Goal: Information Seeking & Learning: Learn about a topic

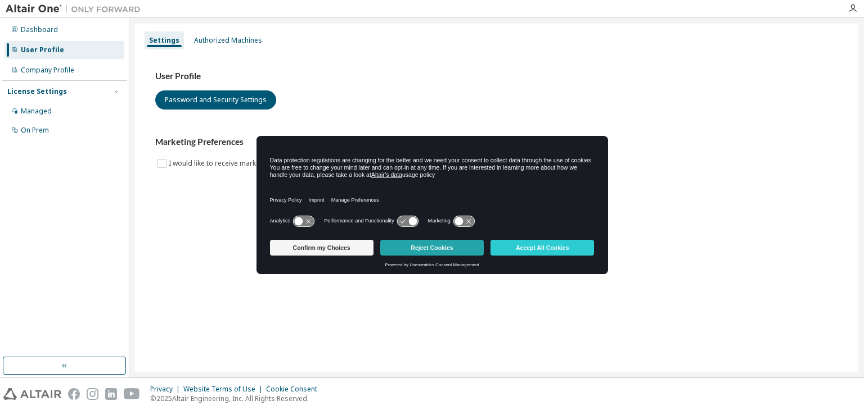
click at [458, 247] on button "Reject Cookies" at bounding box center [431, 248] width 103 height 16
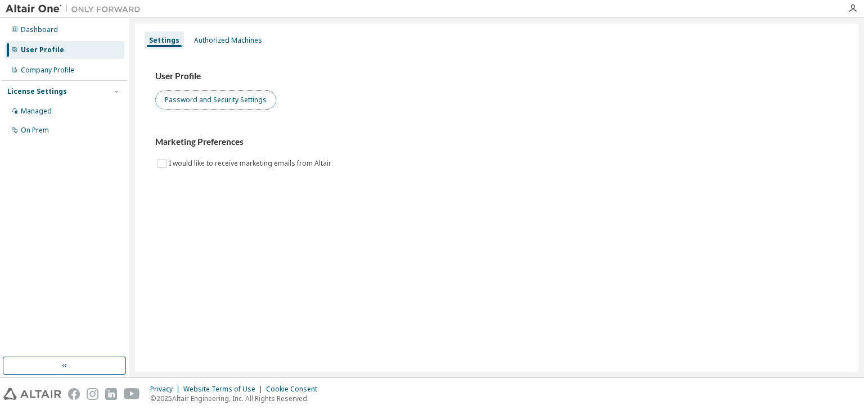
click at [227, 100] on button "Password and Security Settings" at bounding box center [215, 100] width 121 height 19
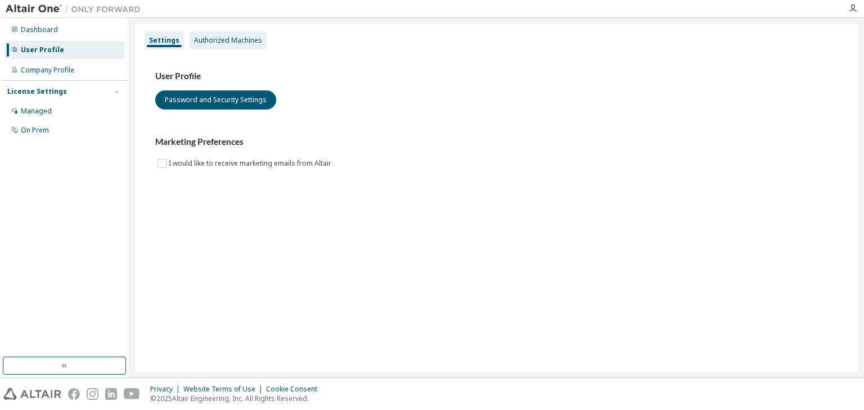
click at [246, 38] on div "Authorized Machines" at bounding box center [228, 40] width 68 height 9
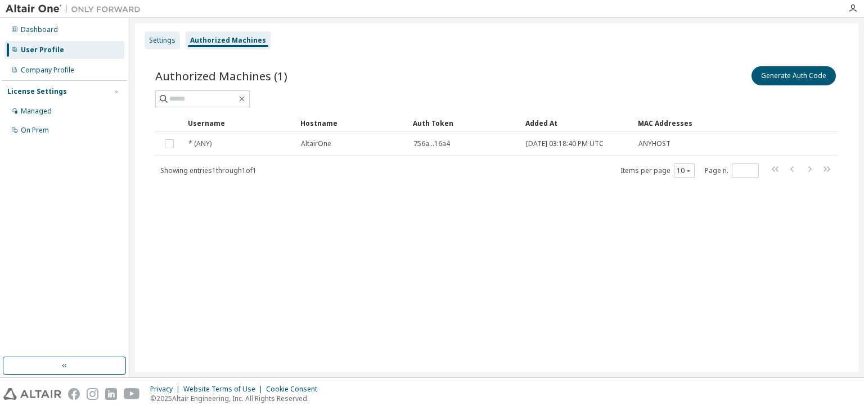
click at [162, 35] on div "Settings" at bounding box center [161, 40] width 35 height 18
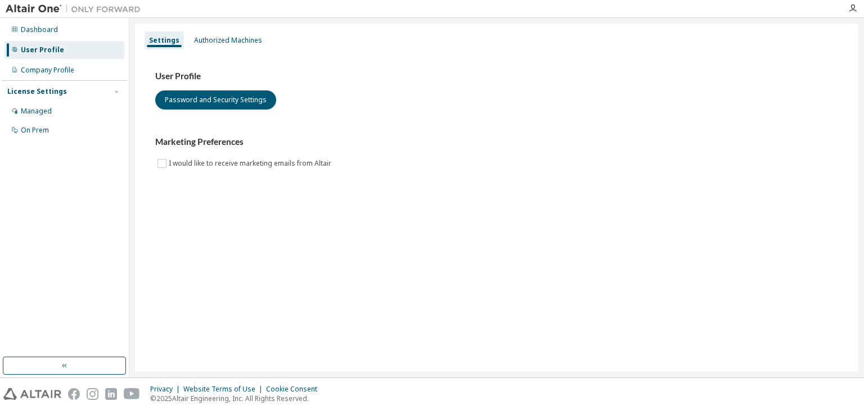
click at [210, 30] on div "Settings Authorized Machines" at bounding box center [497, 40] width 710 height 20
click at [212, 35] on div "Authorized Machines" at bounding box center [227, 40] width 77 height 18
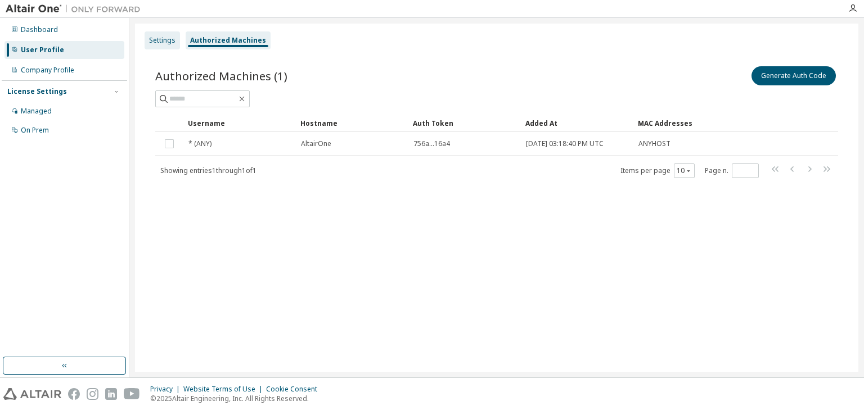
drag, startPoint x: 143, startPoint y: 48, endPoint x: 152, endPoint y: 43, distance: 10.1
click at [144, 46] on div "Settings Authorized Machines" at bounding box center [497, 40] width 710 height 20
click at [152, 42] on div "Settings" at bounding box center [162, 40] width 26 height 9
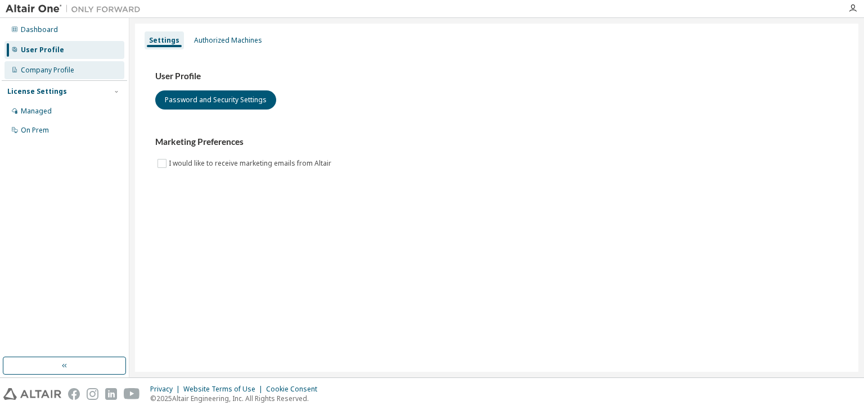
click at [53, 76] on div "Company Profile" at bounding box center [64, 70] width 120 height 18
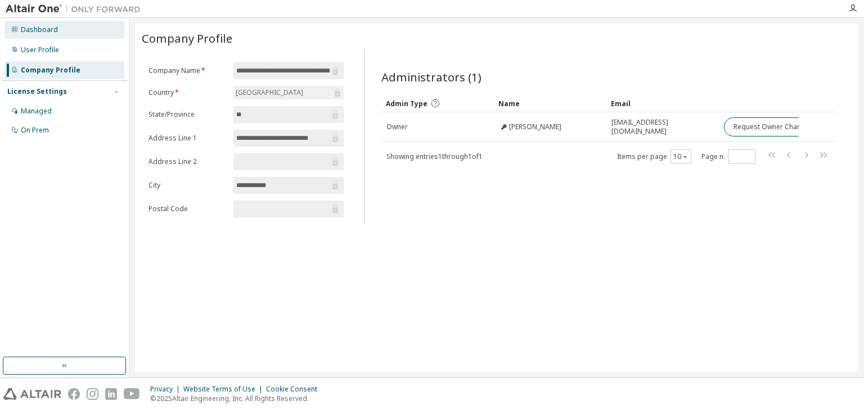
click at [47, 29] on div "Dashboard" at bounding box center [39, 29] width 37 height 9
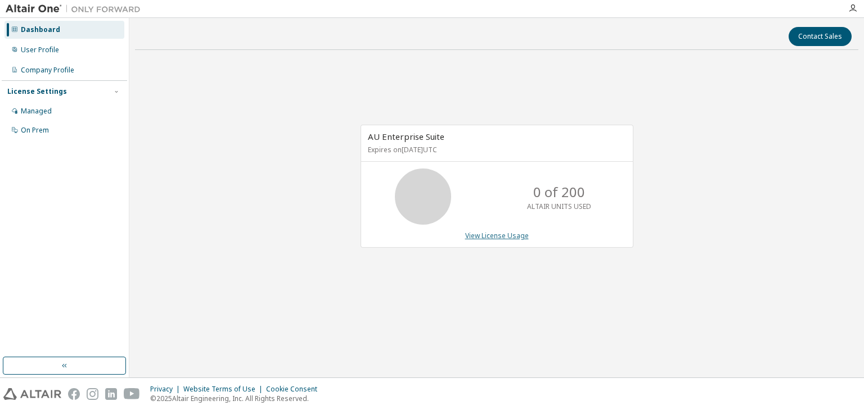
click at [502, 235] on link "View License Usage" at bounding box center [497, 236] width 64 height 10
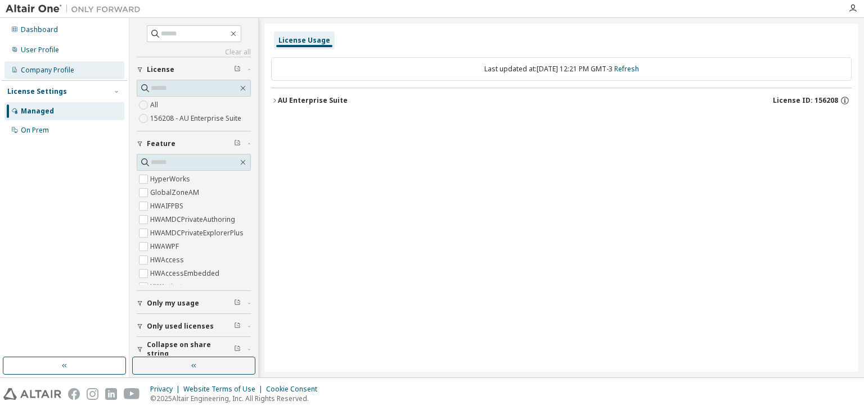
click at [42, 70] on div "Company Profile" at bounding box center [47, 70] width 53 height 9
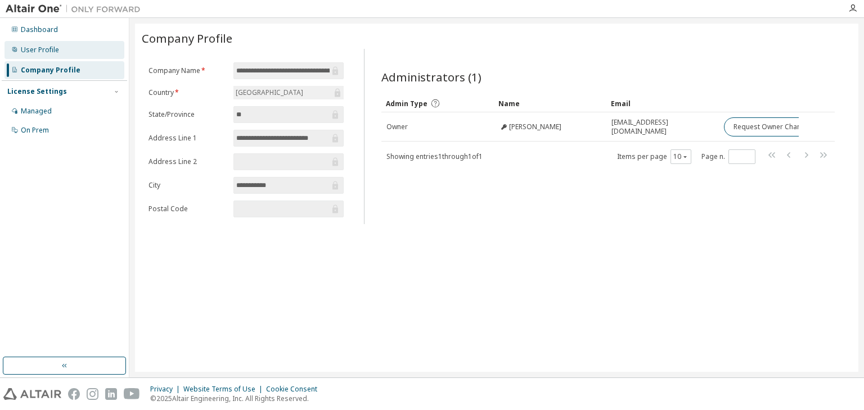
click at [37, 51] on div "User Profile" at bounding box center [40, 50] width 38 height 9
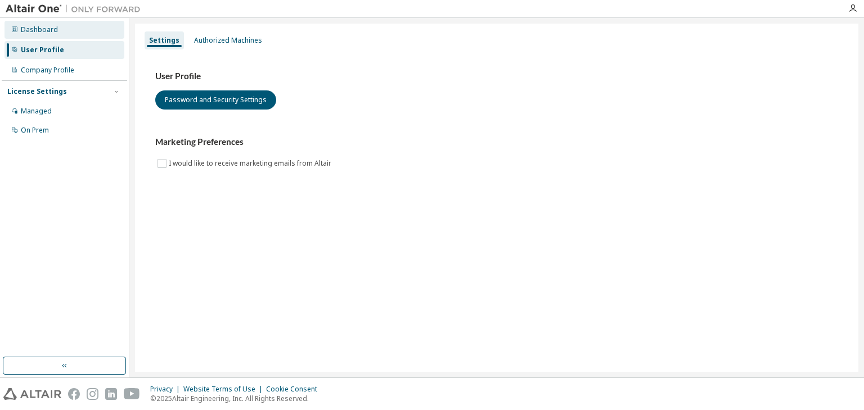
click at [47, 37] on div "Dashboard" at bounding box center [64, 30] width 120 height 18
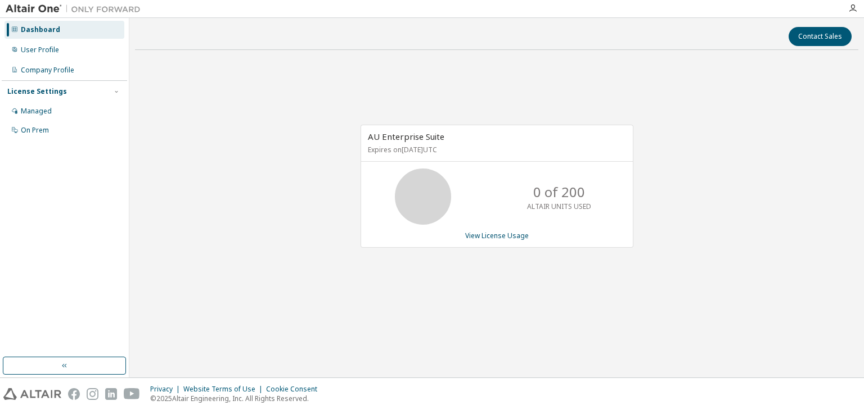
drag, startPoint x: 706, startPoint y: 47, endPoint x: 828, endPoint y: 14, distance: 126.3
click at [706, 46] on div "Contact Sales AU Enterprise Suite Expires on May 29, 2026 UTC 0 of 200 ALTAIR U…" at bounding box center [496, 198] width 723 height 349
click at [852, 10] on icon "button" at bounding box center [852, 8] width 9 height 9
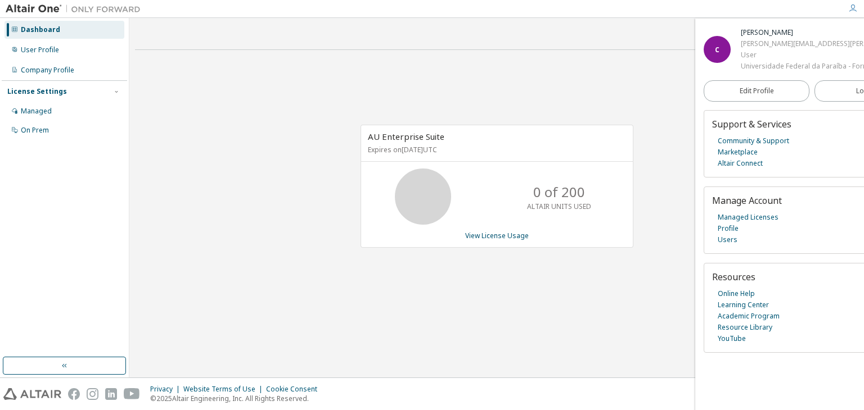
click at [612, 35] on div "Contact Sales" at bounding box center [497, 36] width 710 height 19
click at [668, 347] on div "Contact Sales AU Enterprise Suite Expires on May 29, 2026 UTC 0 of 200 ALTAIR U…" at bounding box center [496, 198] width 723 height 349
click at [436, 171] on icon at bounding box center [422, 197] width 67 height 56
click at [490, 237] on link "View License Usage" at bounding box center [497, 236] width 64 height 10
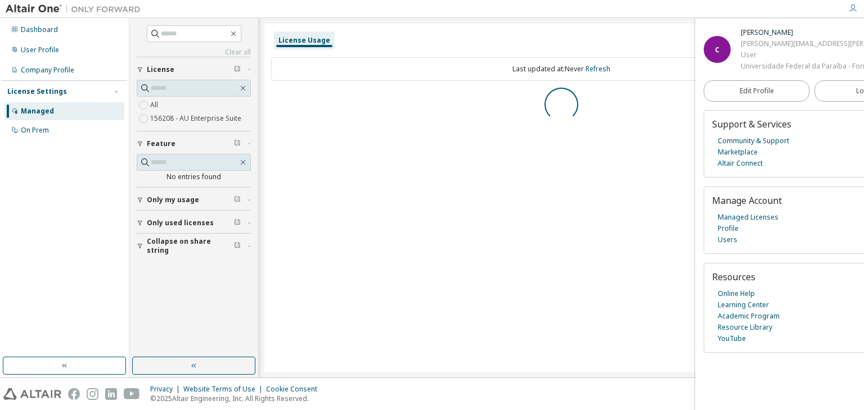
click at [855, 13] on div at bounding box center [852, 8] width 22 height 17
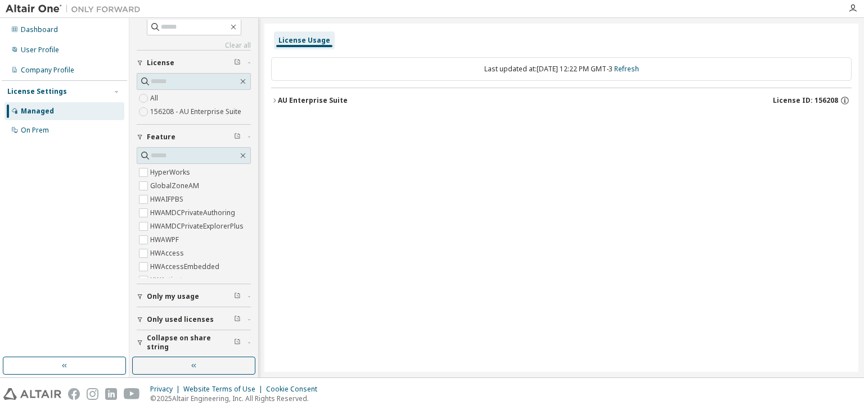
scroll to position [8, 0]
click at [246, 136] on icon "button" at bounding box center [249, 135] width 7 height 3
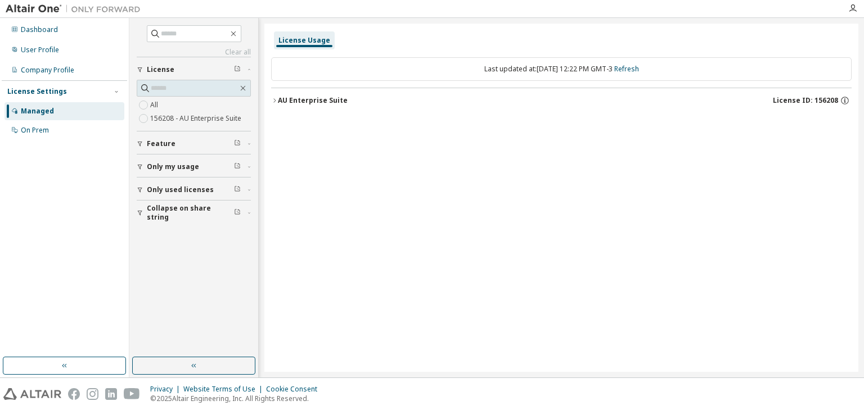
scroll to position [0, 0]
click at [137, 191] on icon "button" at bounding box center [140, 190] width 7 height 7
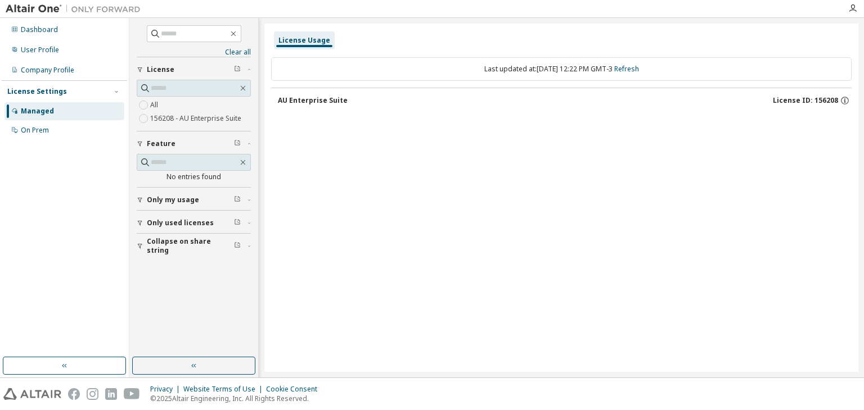
click at [250, 142] on icon "button" at bounding box center [249, 143] width 7 height 3
click at [142, 198] on icon "button" at bounding box center [140, 200] width 7 height 7
click at [139, 255] on icon "button" at bounding box center [140, 256] width 4 height 5
click at [142, 311] on icon "button" at bounding box center [140, 311] width 7 height 7
click at [324, 102] on div "AU Enterprise Suite" at bounding box center [313, 100] width 70 height 9
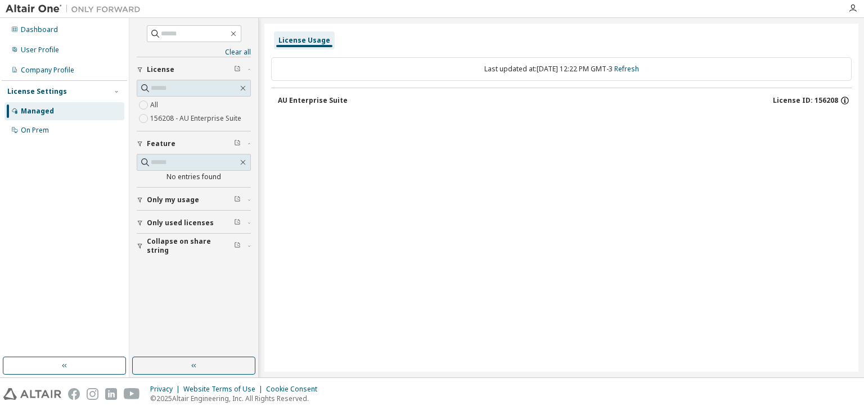
click at [842, 99] on icon "button" at bounding box center [844, 101] width 10 height 10
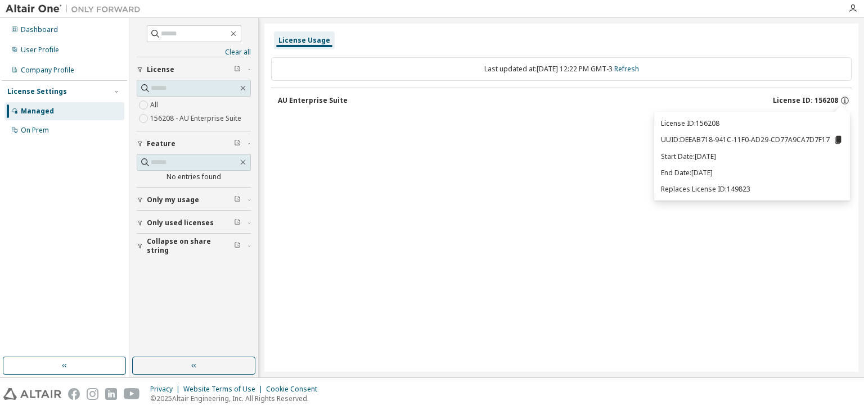
click at [368, 151] on div "License Usage Last updated at: Mon 2025-10-13 12:22 PM GMT-3 Refresh AU Enterpr…" at bounding box center [561, 198] width 594 height 349
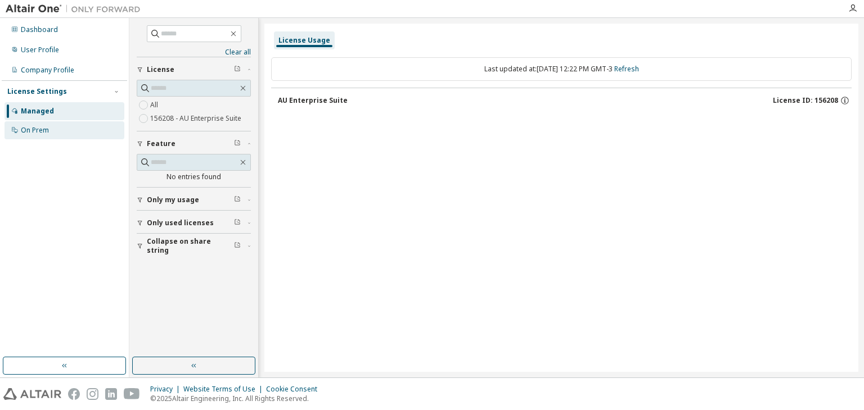
click at [45, 123] on div "On Prem" at bounding box center [64, 130] width 120 height 18
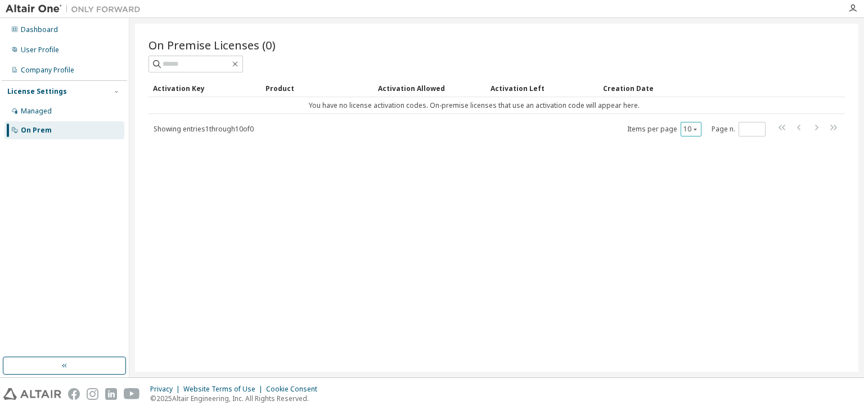
click at [689, 127] on button "10" at bounding box center [690, 129] width 15 height 9
click at [589, 158] on div "On Premise Licenses (0) Clear Load Save Save As Field Operator Value Select fil…" at bounding box center [496, 198] width 723 height 349
click at [46, 64] on div "Company Profile" at bounding box center [64, 70] width 120 height 18
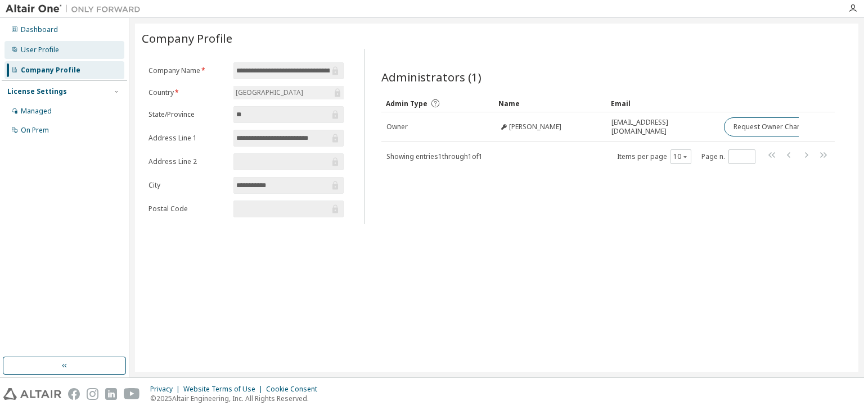
click at [29, 46] on div "User Profile" at bounding box center [40, 50] width 38 height 9
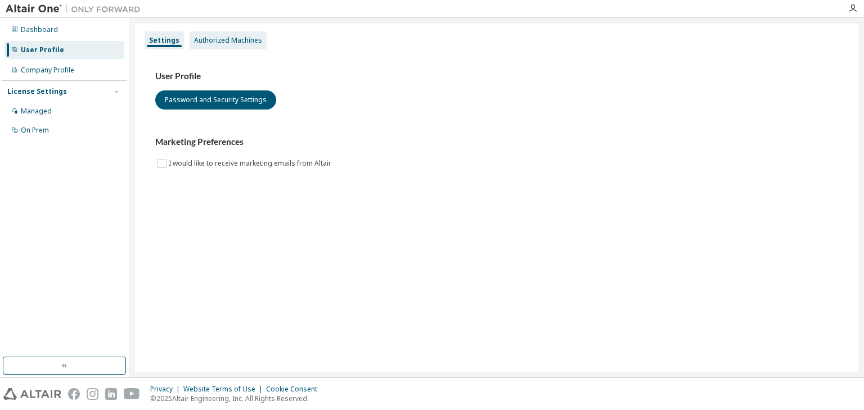
click at [214, 46] on div "Authorized Machines" at bounding box center [227, 40] width 77 height 18
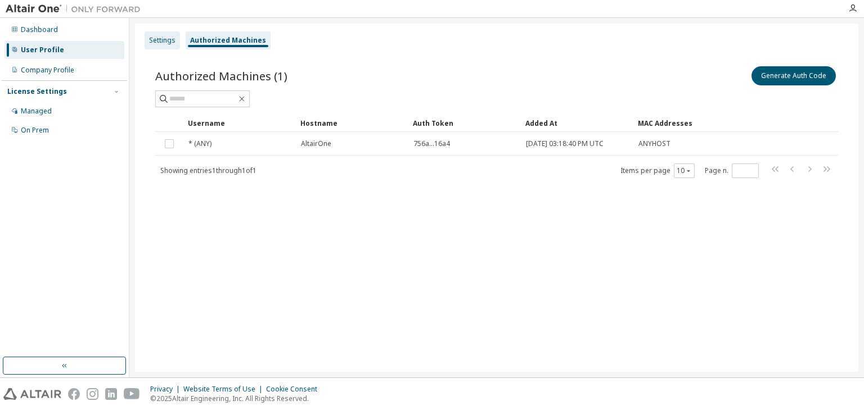
click at [175, 42] on div "Settings" at bounding box center [161, 40] width 35 height 18
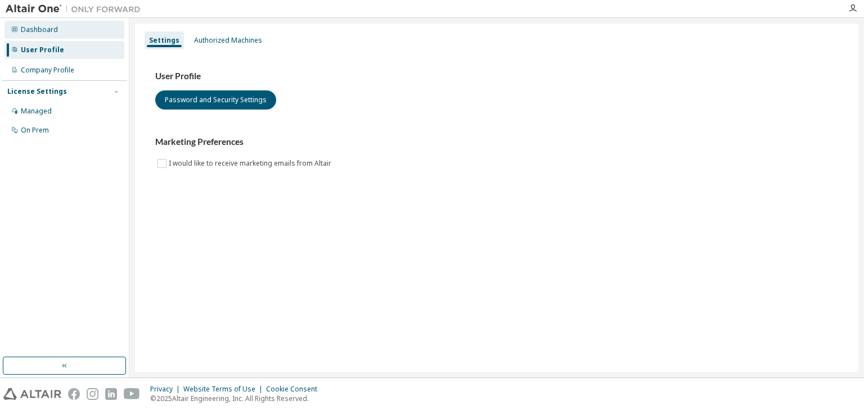
click at [37, 26] on div "Dashboard" at bounding box center [39, 29] width 37 height 9
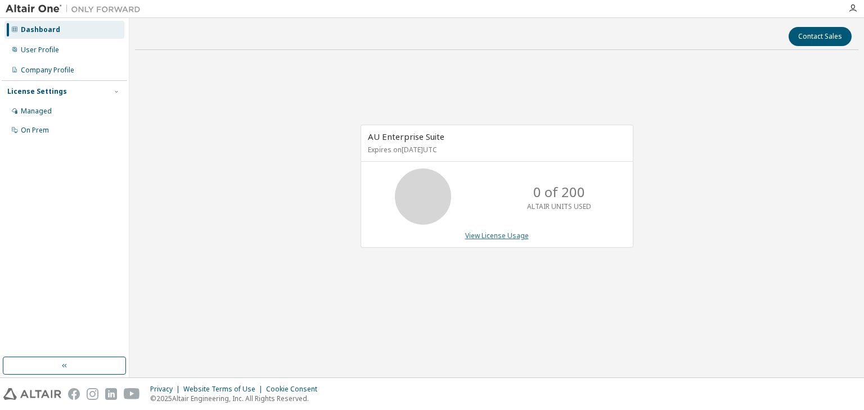
click at [493, 235] on link "View License Usage" at bounding box center [497, 236] width 64 height 10
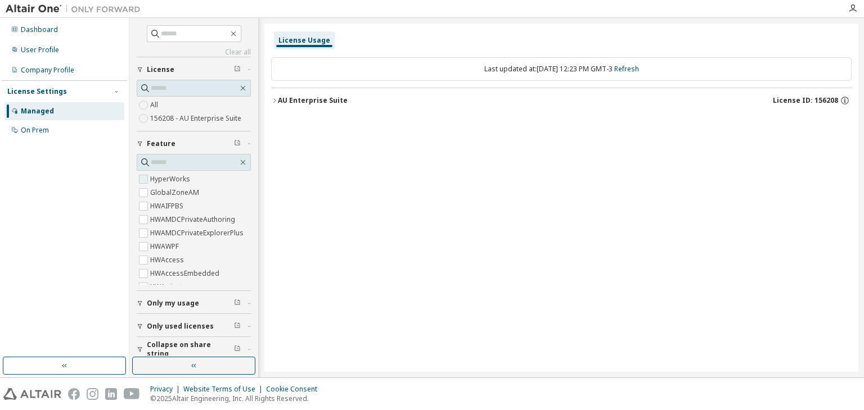
click at [160, 178] on label "HyperWorks" at bounding box center [171, 179] width 42 height 13
click at [342, 94] on button "AU Enterprise Suite License ID: 156208" at bounding box center [561, 100] width 580 height 25
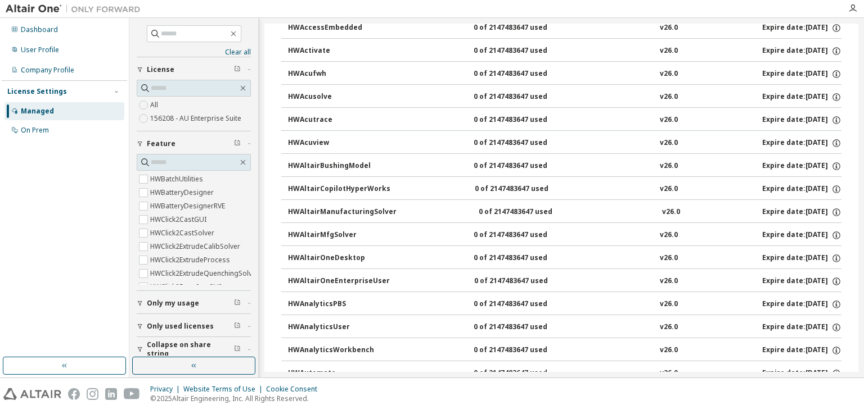
scroll to position [0, 0]
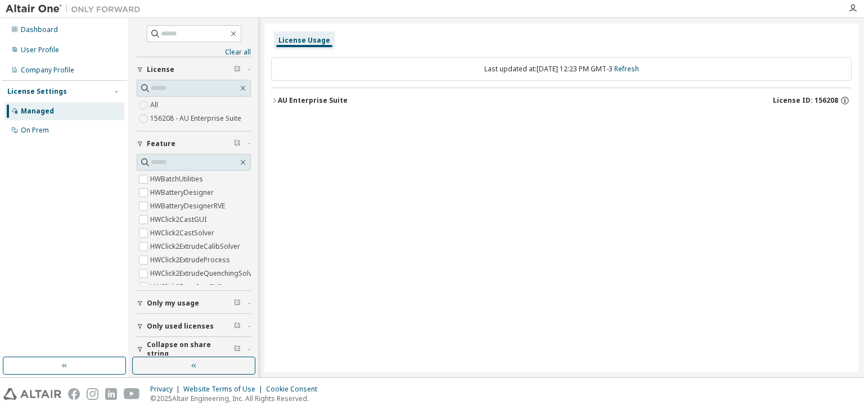
click at [283, 102] on div "AU Enterprise Suite" at bounding box center [313, 100] width 70 height 9
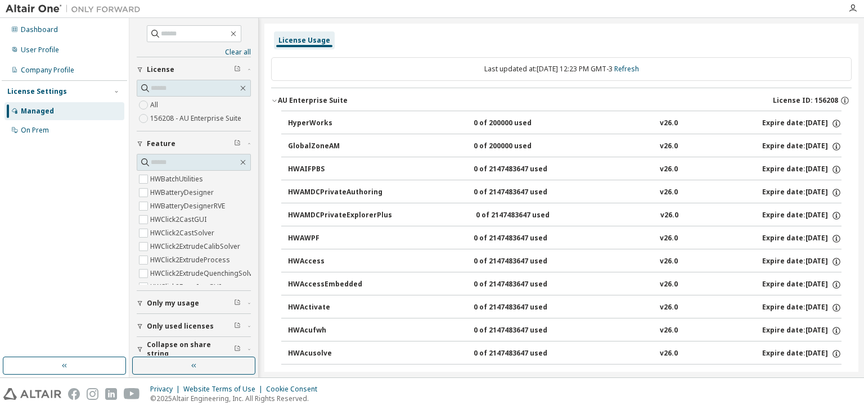
click at [283, 102] on div "AU Enterprise Suite" at bounding box center [313, 100] width 70 height 9
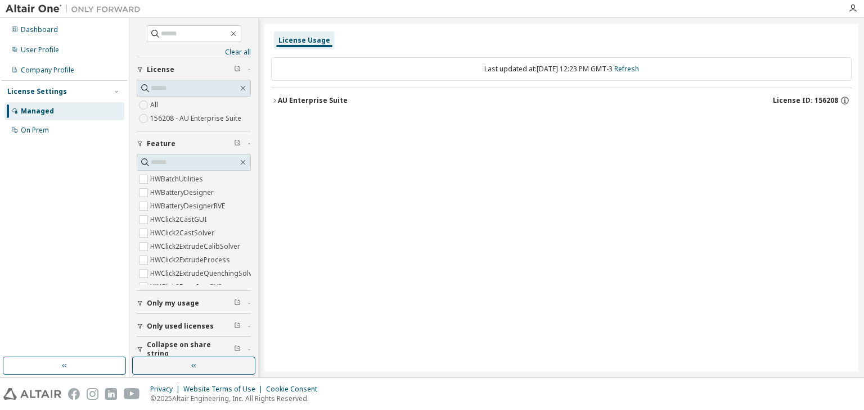
click at [834, 100] on span "License ID: 156208" at bounding box center [805, 100] width 65 height 9
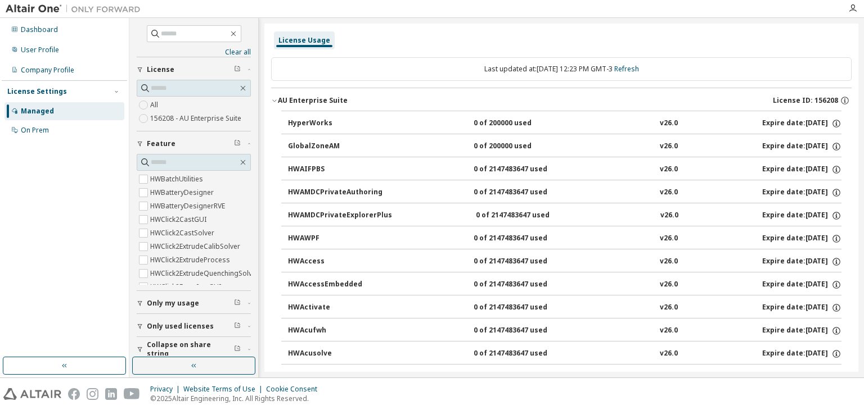
click at [839, 100] on icon "button" at bounding box center [844, 101] width 10 height 10
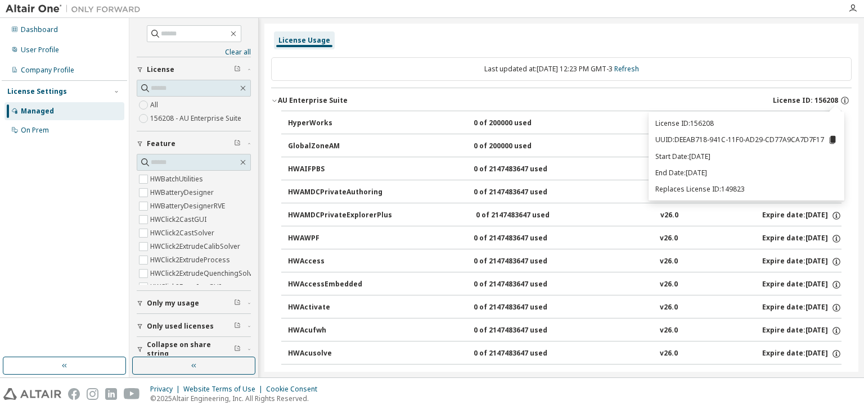
click at [587, 91] on button "AU Enterprise Suite License ID: 156208" at bounding box center [561, 100] width 580 height 25
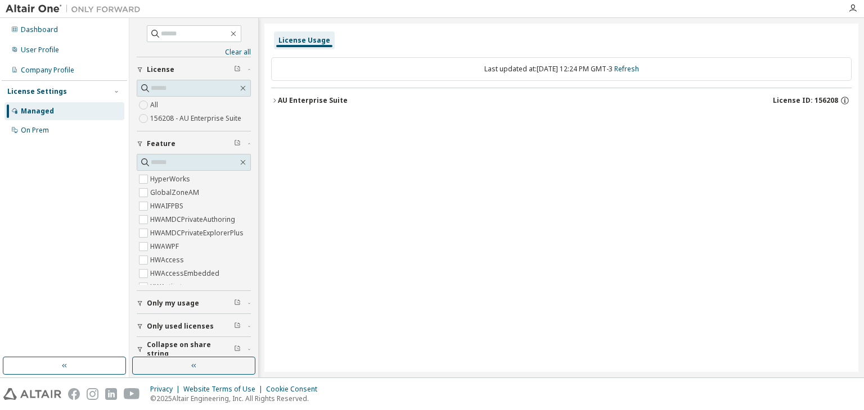
click at [162, 115] on label "156208 - AU Enterprise Suite" at bounding box center [196, 118] width 93 height 13
click at [277, 102] on icon "button" at bounding box center [274, 100] width 7 height 7
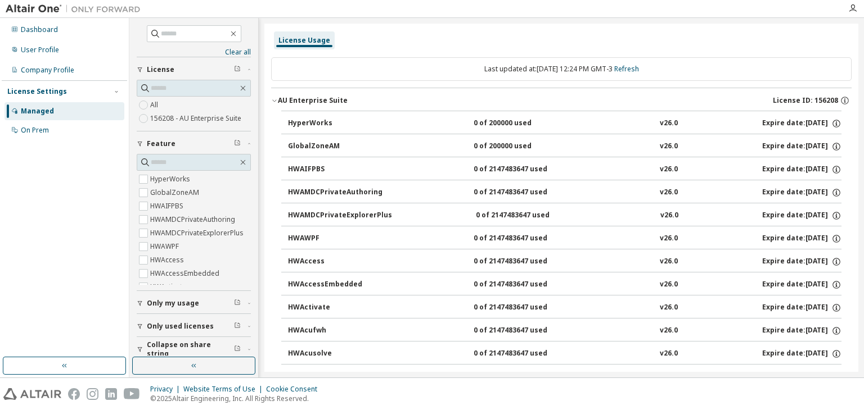
click at [308, 125] on div "HyperWorks" at bounding box center [338, 124] width 101 height 10
drag, startPoint x: 310, startPoint y: 124, endPoint x: 408, endPoint y: 112, distance: 98.1
click at [396, 111] on button "HyperWorks 0 of 200000 used v26.0 Expire date: 2026-05-29" at bounding box center [564, 123] width 553 height 25
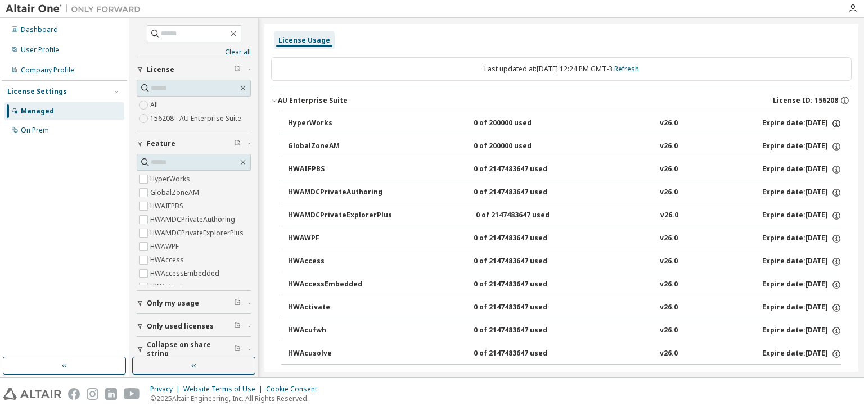
click at [834, 120] on icon "button" at bounding box center [836, 124] width 10 height 10
click at [812, 160] on p "Borrow Limits: 336" at bounding box center [803, 160] width 58 height 10
drag, startPoint x: 625, startPoint y: 200, endPoint x: 598, endPoint y: 196, distance: 27.2
click at [625, 200] on button "HWAMDCPrivateAuthoring 0 of 2147483647 used v26.0 Expire date: 2026-05-29" at bounding box center [564, 192] width 553 height 25
click at [368, 137] on button "GlobalZoneAM 0 of 200000 used v26.0 Expire date: 2026-05-29" at bounding box center [564, 146] width 553 height 25
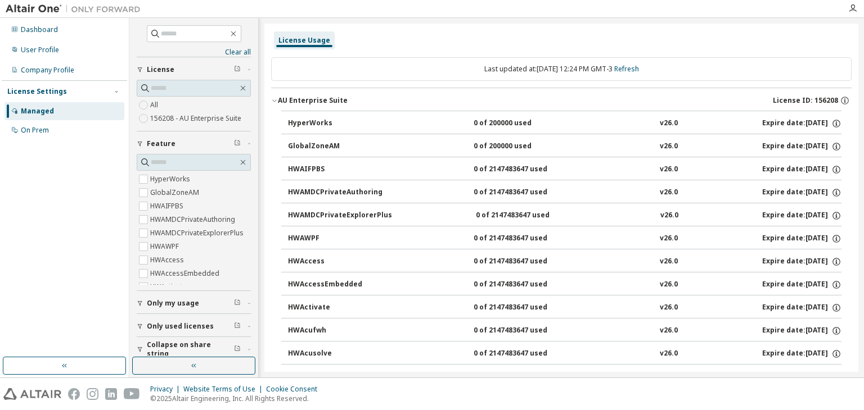
click at [317, 121] on div "HyperWorks" at bounding box center [338, 124] width 101 height 10
click at [315, 121] on div "HyperWorks" at bounding box center [338, 124] width 101 height 10
click at [308, 125] on div "HyperWorks" at bounding box center [338, 124] width 101 height 10
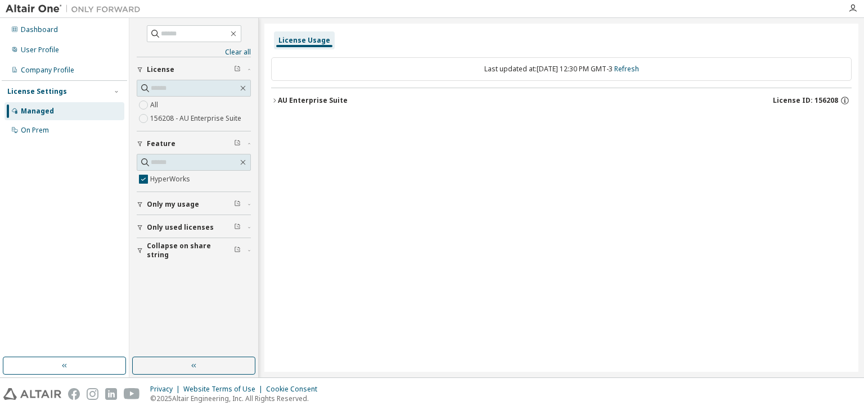
click at [277, 102] on icon "button" at bounding box center [274, 100] width 7 height 7
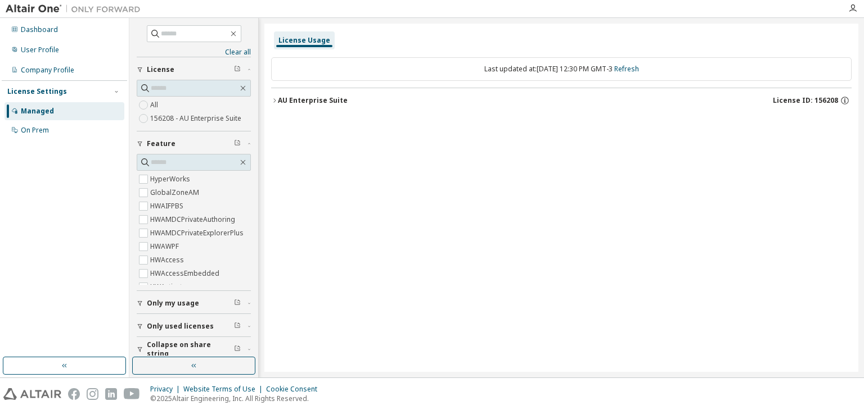
click at [305, 98] on div "AU Enterprise Suite" at bounding box center [313, 100] width 70 height 9
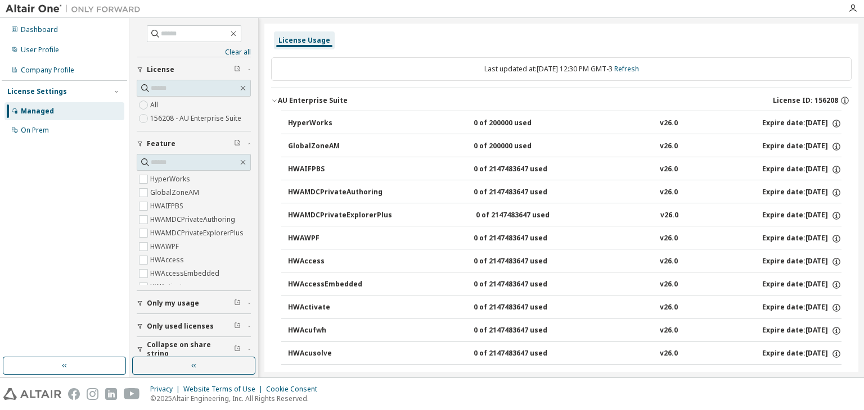
click at [306, 98] on div "AU Enterprise Suite" at bounding box center [313, 100] width 70 height 9
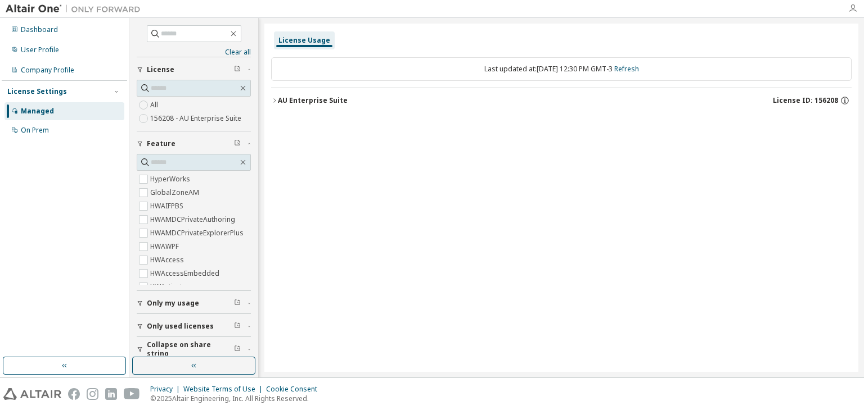
click at [850, 5] on icon "button" at bounding box center [852, 8] width 9 height 9
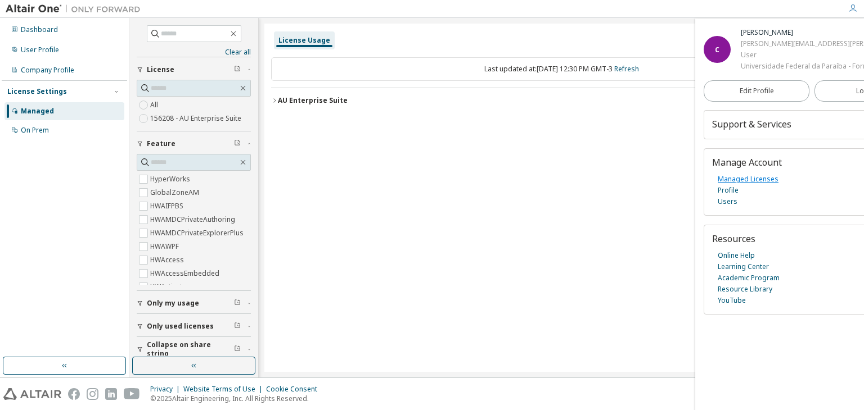
click at [743, 185] on link "Managed Licenses" at bounding box center [747, 179] width 61 height 11
click at [738, 295] on link "Resource Library" at bounding box center [744, 289] width 55 height 11
